Goal: Information Seeking & Learning: Check status

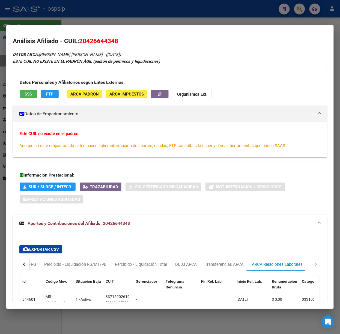
scroll to position [174, 0]
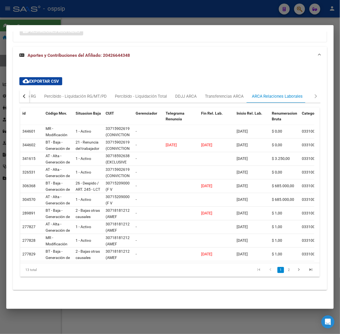
click at [118, 17] on div at bounding box center [170, 167] width 340 height 334
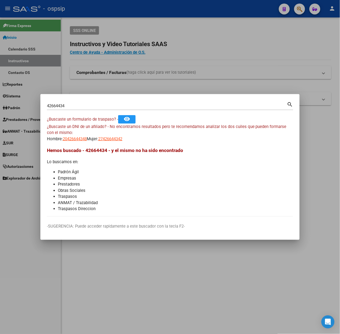
click at [79, 106] on input "42664434" at bounding box center [167, 105] width 240 height 5
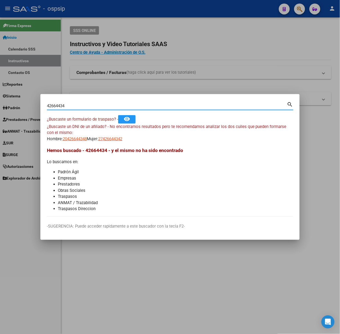
click at [79, 106] on input "42664434" at bounding box center [167, 105] width 240 height 5
type input "42110107"
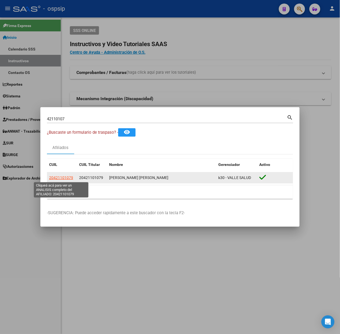
click at [67, 180] on span "20421101079" at bounding box center [61, 177] width 24 height 4
type textarea "20421101079"
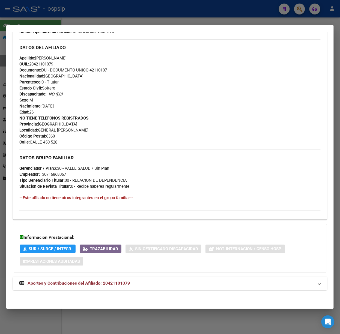
click at [111, 284] on span "Aportes y Contribuciones del Afiliado: 20421101079" at bounding box center [79, 283] width 102 height 5
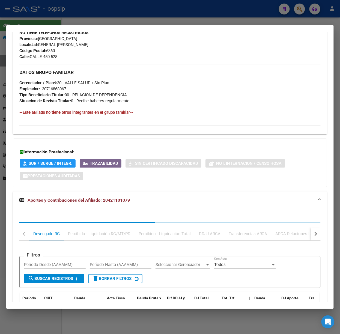
scroll to position [295, 0]
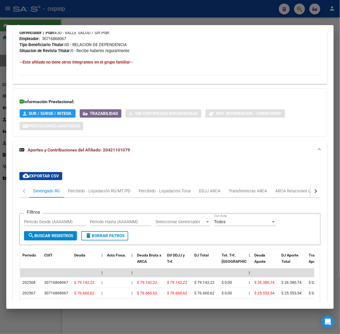
click at [32, 17] on div at bounding box center [170, 167] width 340 height 334
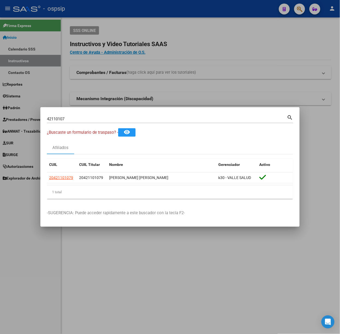
click at [67, 121] on input "42110107" at bounding box center [167, 118] width 240 height 5
type input "33260850"
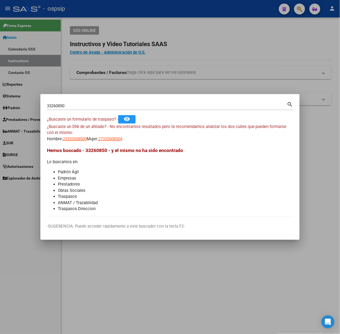
click at [143, 142] on mat-dialog-content "33260850 Buscar (apellido, dni, cuil, nro traspaso, cuit, obra social) search ¿…" at bounding box center [169, 159] width 259 height 116
click at [131, 140] on div "¿Buscaste un DNI de un afiliado? - No encontramos resultados pero te recomendam…" at bounding box center [170, 133] width 246 height 19
click at [122, 140] on span "27332608504" at bounding box center [110, 138] width 24 height 5
type textarea "27332608504"
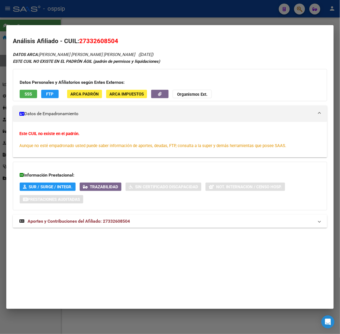
click at [87, 222] on span "Aportes y Contribuciones del Afiliado: 27332608504" at bounding box center [79, 220] width 102 height 5
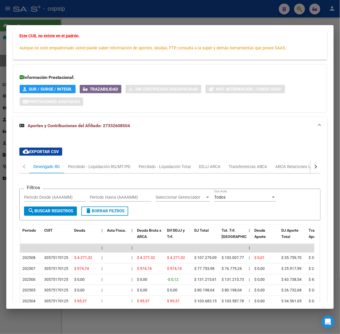
scroll to position [110, 0]
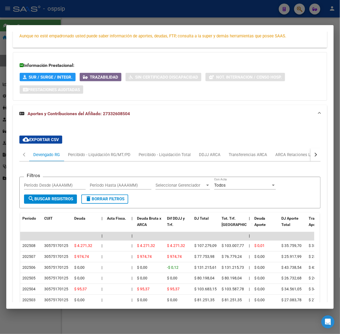
click at [94, 11] on div at bounding box center [170, 167] width 340 height 334
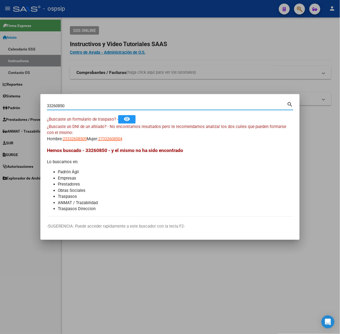
click at [67, 103] on input "33260850" at bounding box center [167, 105] width 240 height 5
type input "29857108"
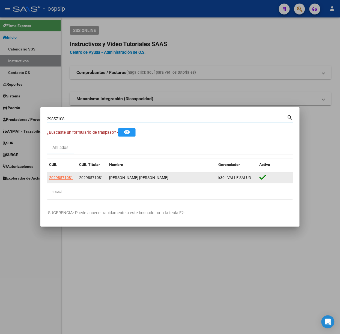
click at [65, 182] on datatable-body-cell "20298571081" at bounding box center [62, 177] width 30 height 11
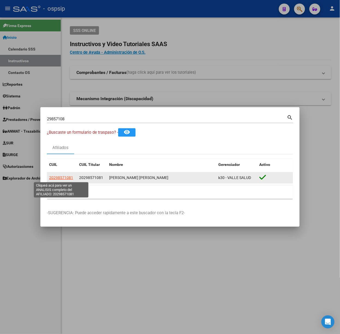
click at [64, 179] on span "20298571081" at bounding box center [61, 177] width 24 height 4
type textarea "20298571081"
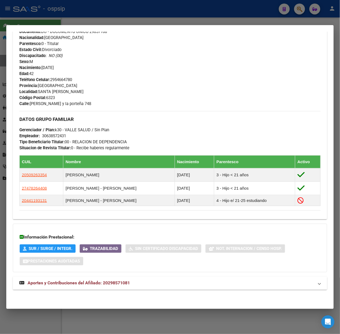
click at [134, 289] on mat-expansion-panel-header "Aportes y Contribuciones del Afiliado: 20298571081" at bounding box center [170, 283] width 314 height 13
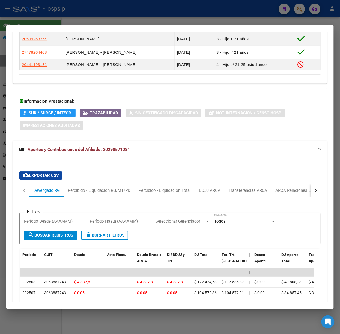
scroll to position [443, 0]
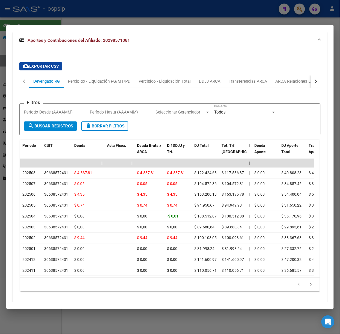
click at [92, 20] on div at bounding box center [170, 167] width 340 height 334
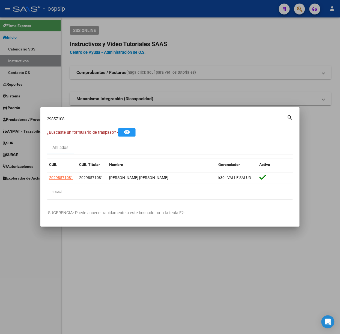
click at [87, 115] on div "29857108 Buscar (apellido, dni, [PERSON_NAME], nro traspaso, cuit, obra social)" at bounding box center [167, 119] width 240 height 8
click at [89, 117] on input "29857108" at bounding box center [167, 118] width 240 height 5
type input "34124770"
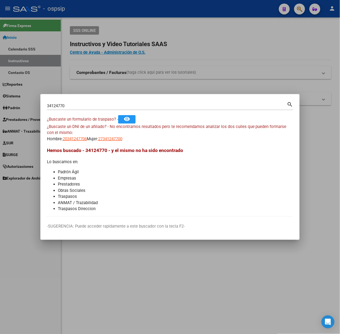
click at [105, 131] on div "¿Buscaste un DNI de un afiliado? - No encontramos resultados pero te recomendam…" at bounding box center [170, 133] width 246 height 19
click at [113, 136] on span "27341247700" at bounding box center [110, 138] width 24 height 5
type textarea "27341247700"
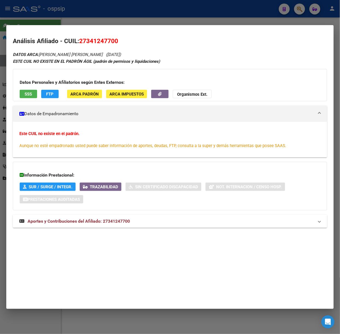
click at [130, 231] on div "DATOS ARCA: [PERSON_NAME] [PERSON_NAME] ([DATE]) ESTE CUIL NO EXISTE EN EL [PER…" at bounding box center [170, 142] width 314 height 183
click at [124, 220] on span "Aportes y Contribuciones del Afiliado: 27341247700" at bounding box center [79, 220] width 102 height 5
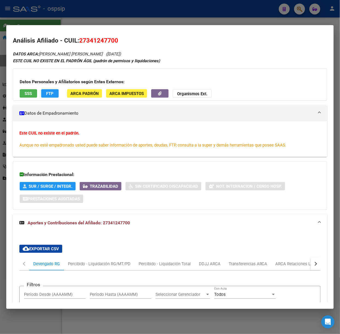
scroll to position [0, 0]
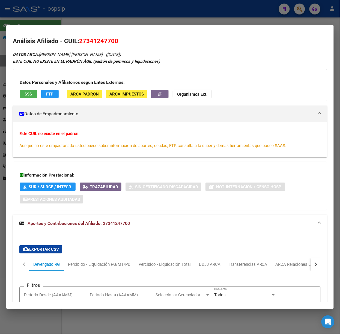
click at [100, 19] on div at bounding box center [170, 167] width 340 height 334
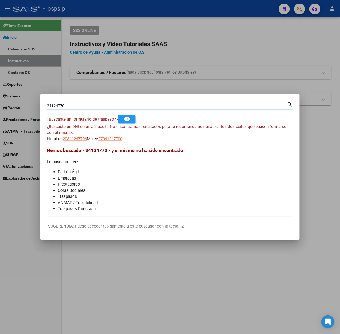
click at [100, 104] on input "34124770" at bounding box center [167, 105] width 240 height 5
type input "39696588"
click at [71, 138] on span "20396965888" at bounding box center [75, 138] width 24 height 5
type textarea "20396965888"
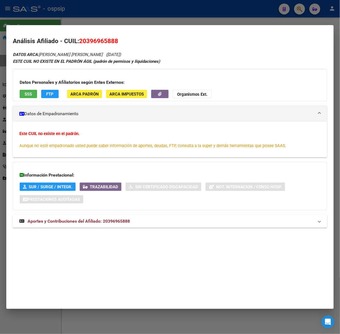
click at [89, 234] on div "DATOS ARCA: [PERSON_NAME] [PERSON_NAME] ([DATE]) ESTE CUIL NO EXISTE EN EL [PER…" at bounding box center [170, 142] width 314 height 183
click at [88, 224] on strong "Aportes y Contribuciones del Afiliado: 20396965888" at bounding box center [74, 221] width 110 height 7
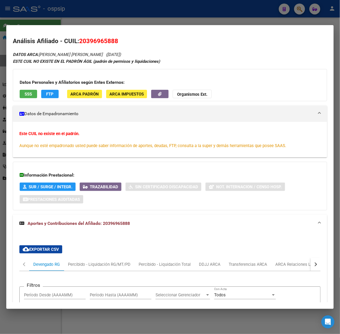
scroll to position [204, 0]
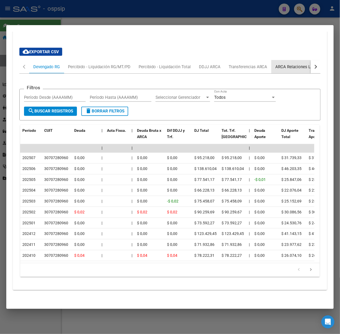
click at [291, 64] on div "ARCA Relaciones Laborales" at bounding box center [300, 67] width 51 height 6
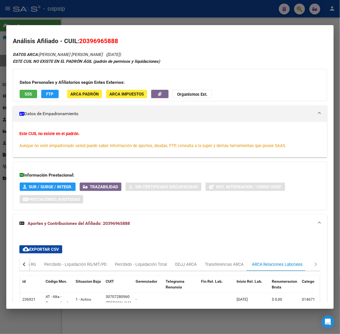
scroll to position [65, 0]
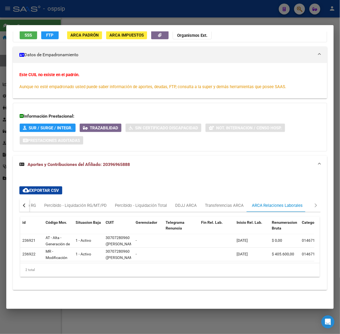
click at [127, 19] on div at bounding box center [170, 167] width 340 height 334
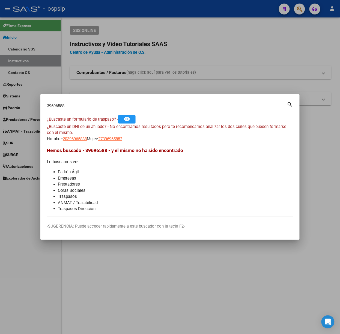
click at [74, 109] on div "39696588 Buscar (apellido, dni, [PERSON_NAME], [PERSON_NAME], cuit, obra social)" at bounding box center [167, 106] width 240 height 8
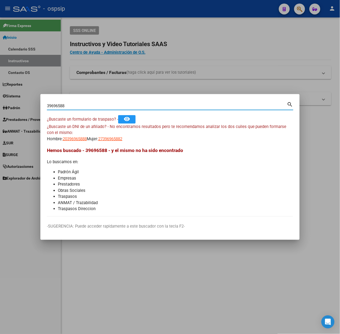
click at [72, 106] on input "39696588" at bounding box center [167, 105] width 240 height 5
type input "39942778"
click at [74, 142] on mat-dialog-content "39942778 Buscar (apellido, dni, cuil, nro traspaso, cuit, obra social) search ¿…" at bounding box center [169, 159] width 259 height 116
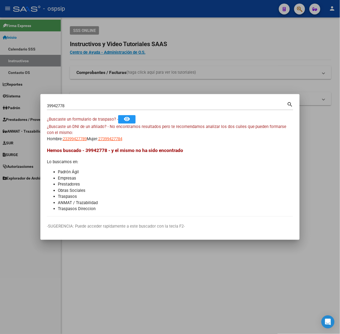
click at [73, 138] on span "23399427789" at bounding box center [75, 138] width 24 height 5
type textarea "23399427789"
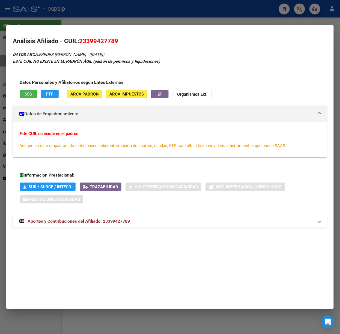
click at [107, 221] on span "Aportes y Contribuciones del Afiliado: 23399427789" at bounding box center [79, 220] width 102 height 5
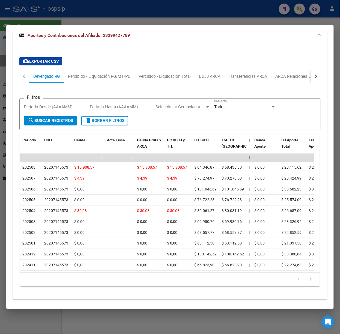
scroll to position [204, 0]
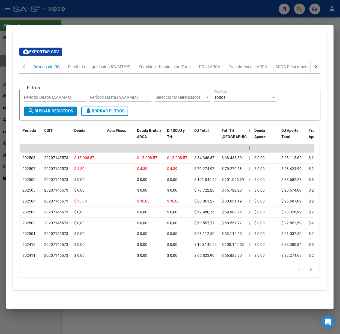
click at [148, 35] on div "cloud_download Exportar CSV Devengado RG Percibido - Liquidación RG/MT/PD Perci…" at bounding box center [170, 162] width 314 height 255
click at [136, 26] on mat-dialog-container "Análisis Afiliado - CUIL: 23399427789 DATOS ARCA: [PERSON_NAME] [PERSON_NAME] (…" at bounding box center [169, 167] width 327 height 284
click at [124, 19] on div at bounding box center [170, 167] width 340 height 334
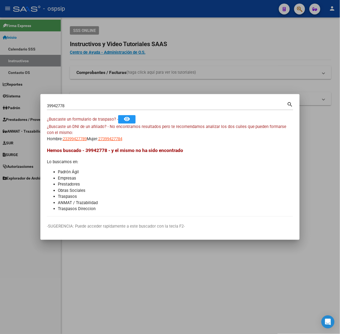
click at [74, 110] on div "39942778 Buscar (apellido, dni, [PERSON_NAME], [PERSON_NAME], cuit, obra social)" at bounding box center [167, 106] width 240 height 8
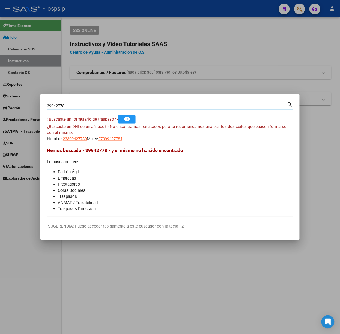
click at [73, 107] on input "39942778" at bounding box center [167, 105] width 240 height 5
type input "42489277"
click at [65, 137] on span "20424892778" at bounding box center [75, 138] width 24 height 5
type textarea "20424892778"
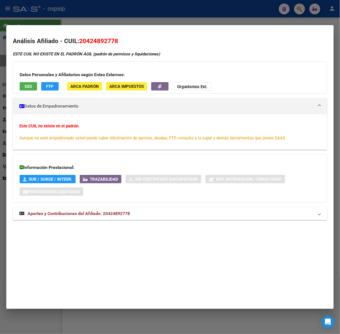
click at [98, 218] on mat-expansion-panel-header "Aportes y Contribuciones del Afiliado: 20424892778" at bounding box center [170, 213] width 314 height 13
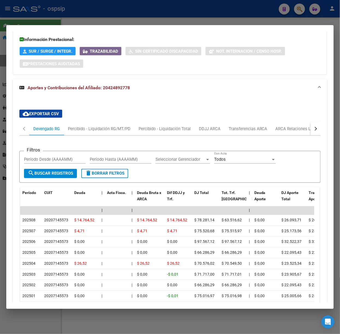
scroll to position [197, 0]
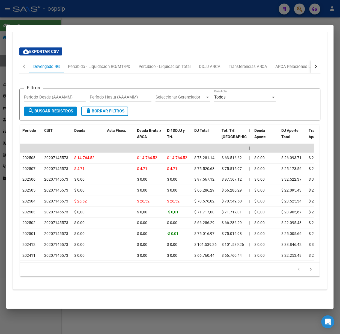
click at [56, 6] on div at bounding box center [170, 167] width 340 height 334
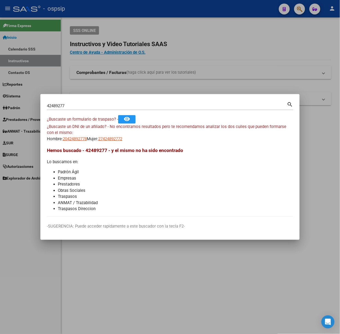
click at [68, 108] on div "42489277 Buscar (apellido, dni, [PERSON_NAME], [PERSON_NAME], cuit, obra social)" at bounding box center [167, 106] width 240 height 8
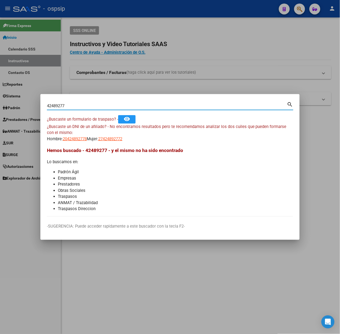
click at [69, 106] on input "42489277" at bounding box center [167, 105] width 240 height 5
type input "39696588"
click at [75, 141] on span "20396965888" at bounding box center [75, 138] width 24 height 5
type textarea "20396965888"
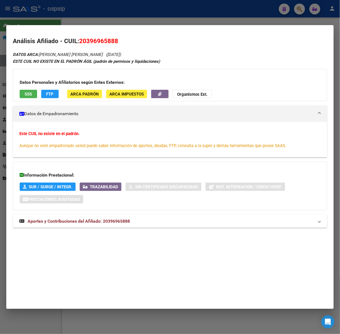
click at [106, 219] on span "Aportes y Contribuciones del Afiliado: 20396965888" at bounding box center [79, 220] width 102 height 5
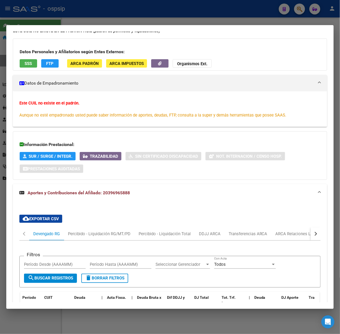
scroll to position [0, 0]
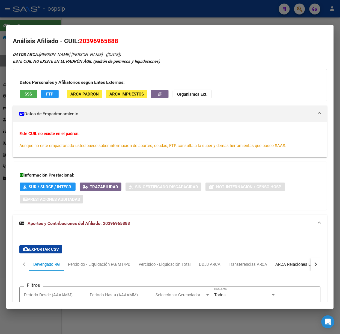
click at [285, 268] on div "ARCA Relaciones Laborales" at bounding box center [300, 264] width 59 height 13
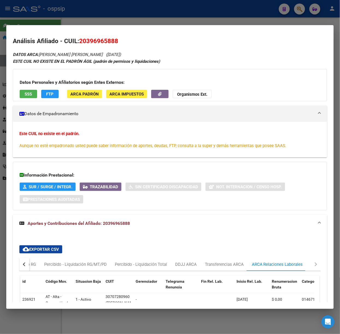
click at [24, 90] on button "SSS" at bounding box center [28, 94] width 17 height 8
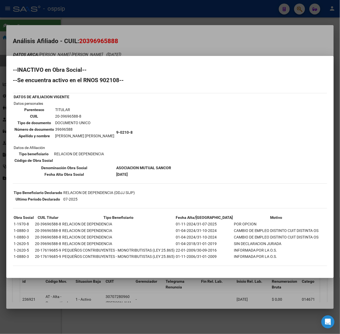
click at [76, 30] on div at bounding box center [170, 167] width 340 height 334
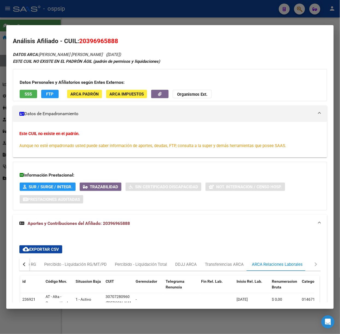
drag, startPoint x: 80, startPoint y: 14, endPoint x: 97, endPoint y: 62, distance: 51.0
click at [80, 14] on div at bounding box center [170, 167] width 340 height 334
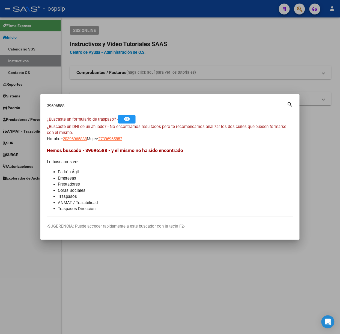
click at [100, 105] on input "39696588" at bounding box center [167, 105] width 240 height 5
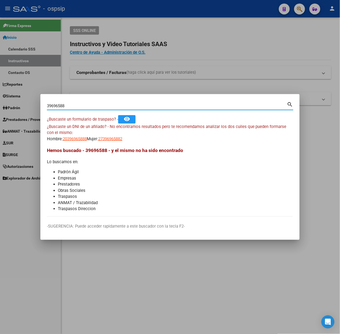
click at [100, 105] on input "39696588" at bounding box center [167, 105] width 240 height 5
type input "41526178"
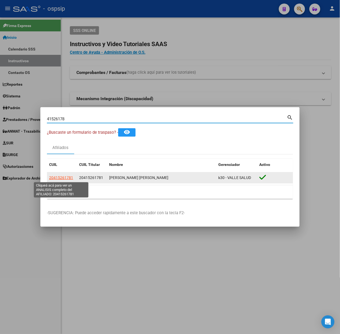
click at [61, 178] on span "20415261781" at bounding box center [61, 177] width 24 height 4
type textarea "20415261781"
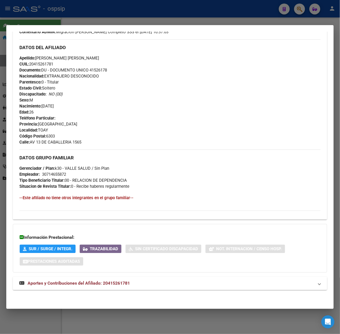
click at [112, 281] on span "Aportes y Contribuciones del Afiliado: 20415261781" at bounding box center [79, 283] width 102 height 5
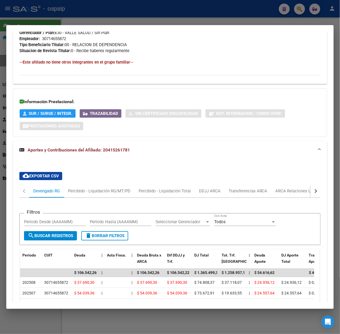
scroll to position [442, 0]
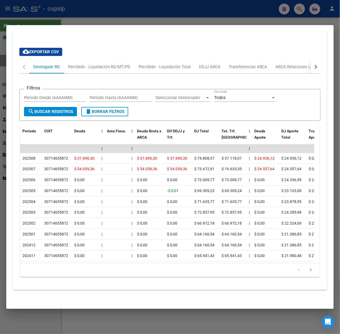
click at [110, 25] on mat-dialog-container "Análisis Afiliado - CUIL: 20415261781 DATOS [PERSON_NAME] ÁGIL: [PERSON_NAME] […" at bounding box center [169, 167] width 327 height 284
click at [104, 26] on mat-dialog-container "Análisis Afiliado - CUIL: 20415261781 DATOS [PERSON_NAME] ÁGIL: [PERSON_NAME] […" at bounding box center [169, 167] width 327 height 284
click at [98, 20] on div at bounding box center [170, 167] width 340 height 334
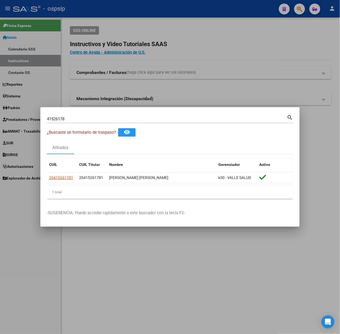
click at [78, 122] on div "41526178 Buscar (apellido, dni, [PERSON_NAME], [PERSON_NAME], cuit, obra social)" at bounding box center [167, 119] width 240 height 8
click at [77, 120] on input "41526178" at bounding box center [167, 118] width 240 height 5
type input "34124770"
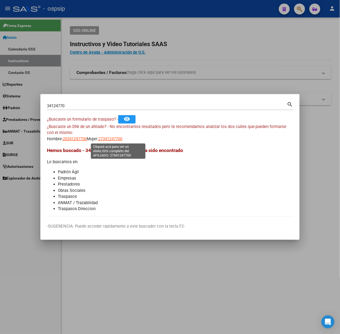
click at [121, 137] on span "27341247700" at bounding box center [110, 138] width 24 height 5
type textarea "27341247700"
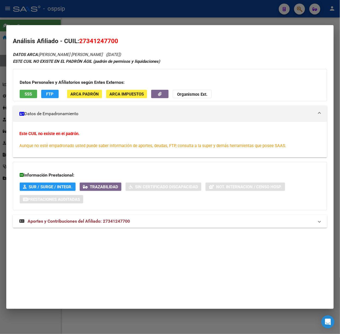
click at [122, 223] on span "Aportes y Contribuciones del Afiliado: 27341247700" at bounding box center [79, 220] width 102 height 5
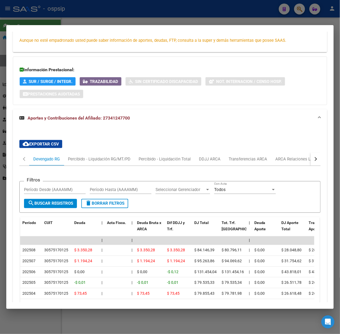
scroll to position [204, 0]
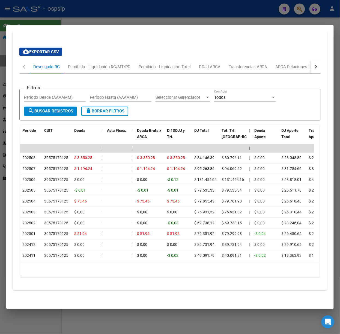
click at [104, 19] on div at bounding box center [170, 167] width 340 height 334
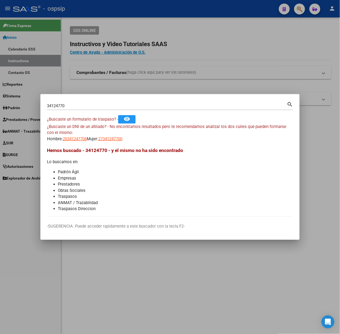
click at [91, 107] on input "34124770" at bounding box center [167, 105] width 240 height 5
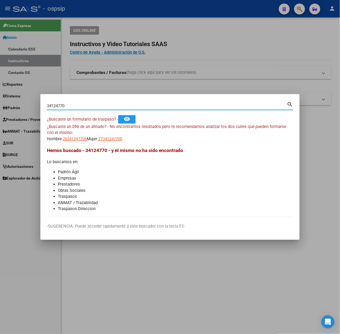
click at [91, 107] on input "34124770" at bounding box center [167, 105] width 240 height 5
click at [122, 140] on span "27341247700" at bounding box center [110, 138] width 24 height 5
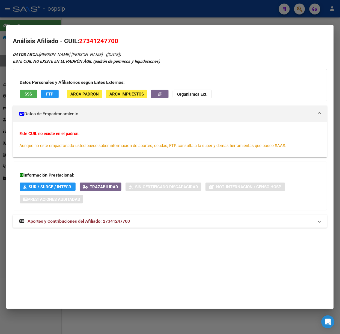
click at [124, 218] on mat-expansion-panel-header "Aportes y Contribuciones del Afiliado: 27341247700" at bounding box center [170, 221] width 314 height 13
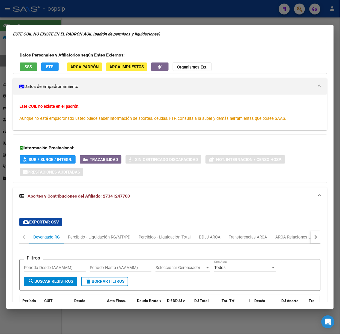
scroll to position [145, 0]
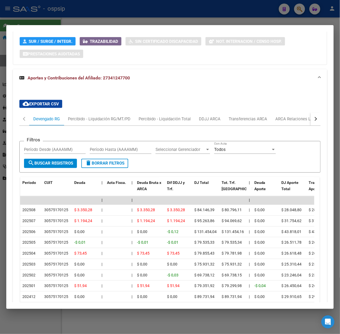
click at [105, 11] on div at bounding box center [170, 167] width 340 height 334
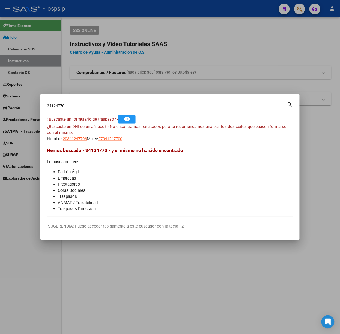
click at [93, 102] on div "34124770 Buscar (apellido, dni, [PERSON_NAME], nro traspaso, cuit, obra social)" at bounding box center [167, 106] width 240 height 8
click at [99, 102] on div "34124770 Buscar (apellido, dni, [PERSON_NAME], nro traspaso, cuit, obra social)" at bounding box center [167, 106] width 240 height 8
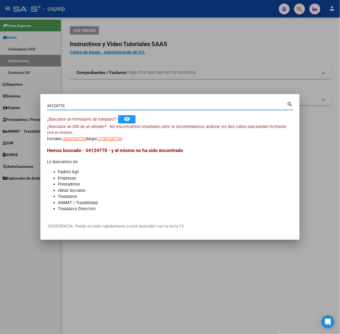
click at [102, 104] on input "34124770" at bounding box center [167, 105] width 240 height 5
type input "59604551"
click at [113, 138] on span "27596045516" at bounding box center [110, 138] width 24 height 5
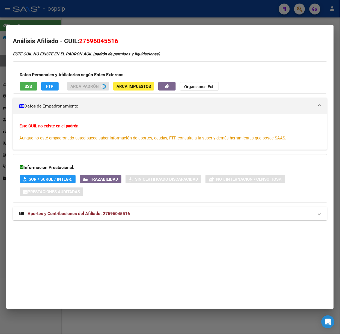
click at [134, 213] on mat-panel-title "Aportes y Contribuciones del Afiliado: 27596045516" at bounding box center [166, 213] width 295 height 7
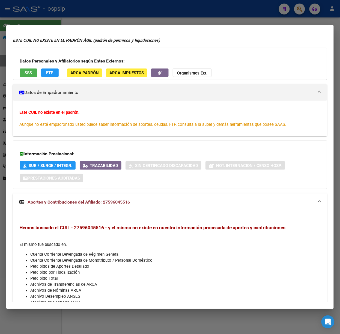
scroll to position [0, 0]
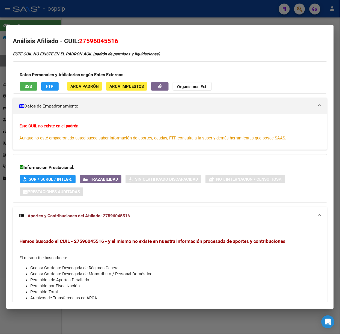
click at [55, 11] on div at bounding box center [170, 167] width 340 height 334
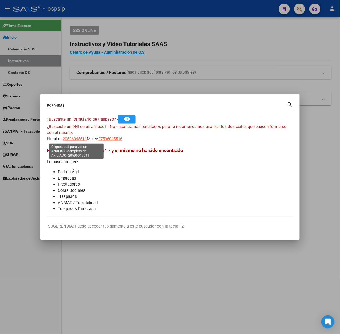
click at [71, 140] on span "20596045511" at bounding box center [75, 138] width 24 height 5
type textarea "20596045511"
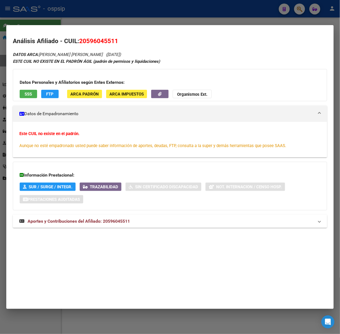
click at [117, 224] on strong "Aportes y Contribuciones del Afiliado: 20596045511" at bounding box center [74, 221] width 110 height 7
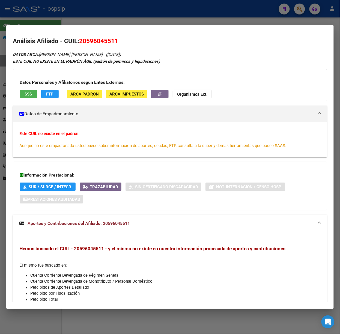
click at [31, 97] on button "SSS" at bounding box center [28, 94] width 17 height 8
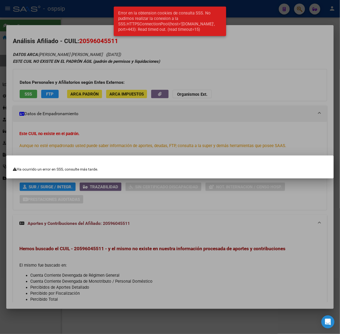
click at [31, 97] on div at bounding box center [170, 167] width 340 height 334
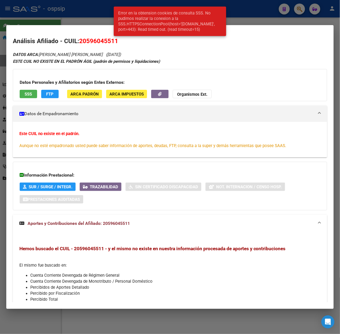
click at [31, 94] on span "SSS" at bounding box center [28, 94] width 7 height 5
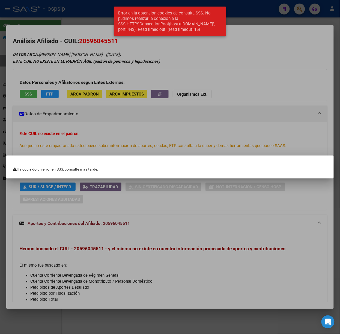
click at [49, 85] on div at bounding box center [170, 167] width 340 height 334
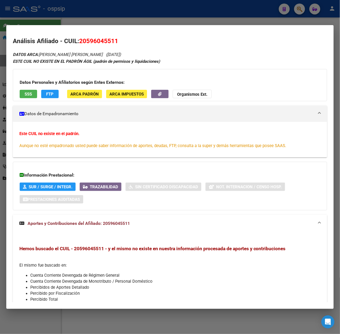
scroll to position [50, 0]
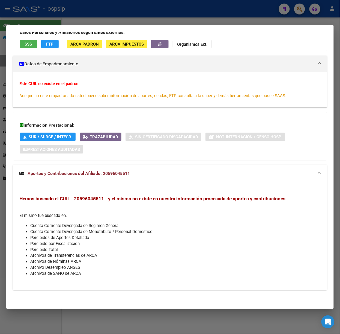
click at [61, 20] on div at bounding box center [170, 167] width 340 height 334
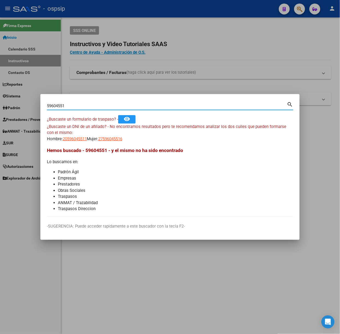
click at [75, 106] on input "59604551" at bounding box center [167, 105] width 240 height 5
type input "35157713"
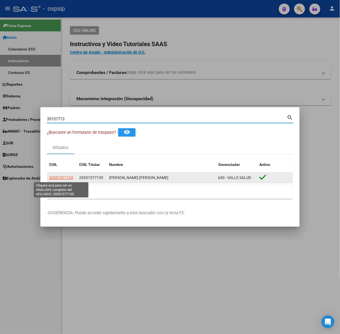
click at [67, 179] on span "20351577135" at bounding box center [61, 177] width 24 height 4
type textarea "20351577135"
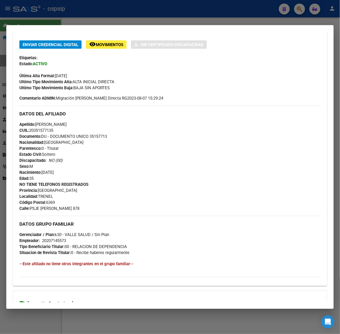
scroll to position [177, 0]
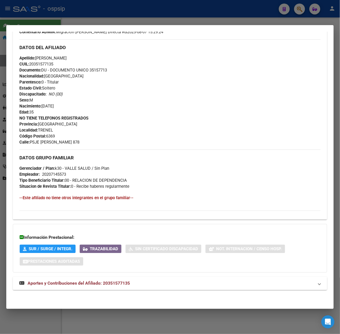
click at [94, 286] on mat-expansion-panel-header "Aportes y Contribuciones del Afiliado: 20351577135" at bounding box center [170, 283] width 314 height 13
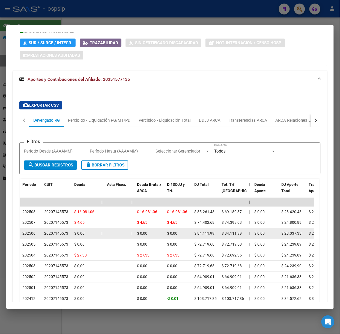
scroll to position [384, 0]
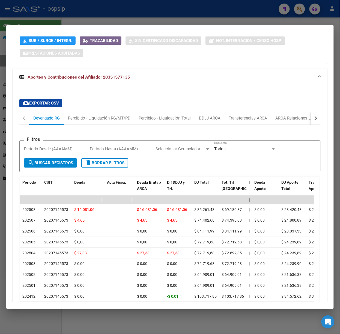
click at [110, 22] on div at bounding box center [170, 167] width 340 height 334
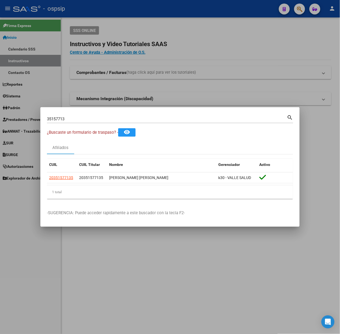
click at [96, 118] on input "35157713" at bounding box center [167, 118] width 240 height 5
type input "39820396"
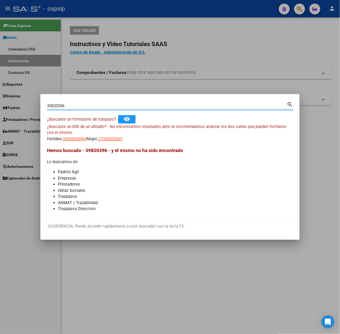
click at [70, 146] on mat-dialog-content "39820396 Buscar (apellido, dni, cuil, nro traspaso, cuit, obra social) search ¿…" at bounding box center [169, 159] width 259 height 116
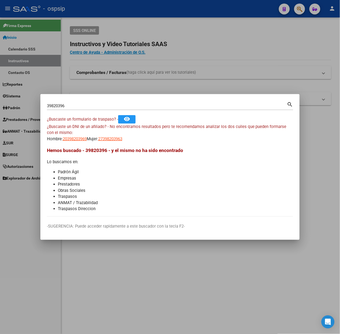
click at [71, 142] on app-link-go-to "20398203969" at bounding box center [75, 139] width 24 height 6
click at [71, 138] on span "20398203969" at bounding box center [75, 138] width 24 height 5
type textarea "20398203969"
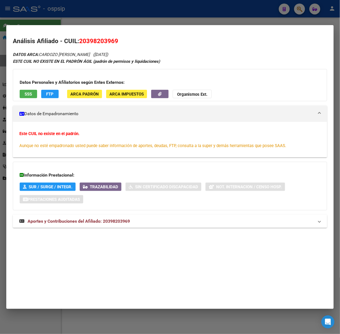
click at [86, 225] on mat-expansion-panel-header "Aportes y Contribuciones del Afiliado: 20398203969" at bounding box center [170, 221] width 314 height 13
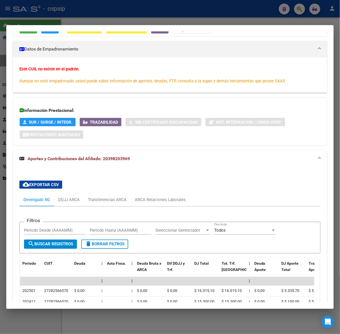
scroll to position [117, 0]
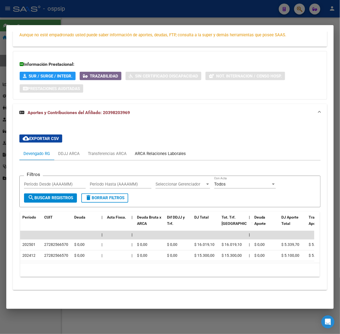
click at [163, 153] on div "ARCA Relaciones Laborales" at bounding box center [160, 153] width 59 height 13
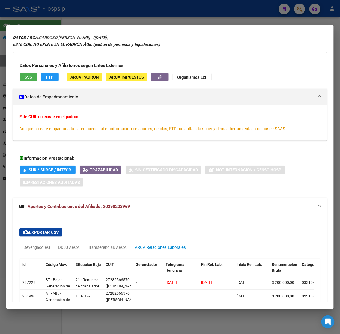
scroll to position [0, 0]
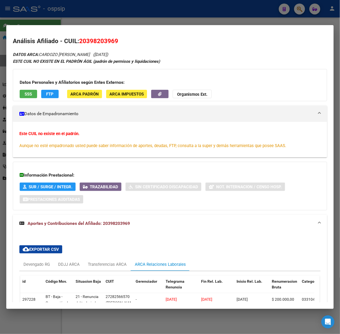
click at [27, 95] on span "SSS" at bounding box center [28, 94] width 7 height 5
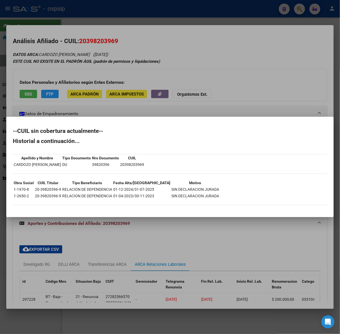
click at [97, 94] on div at bounding box center [170, 167] width 340 height 334
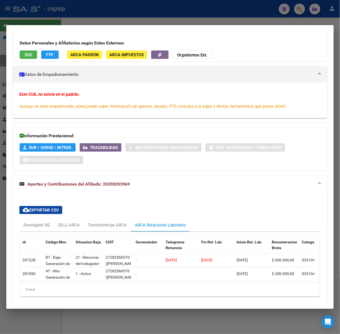
scroll to position [65, 0]
